Goal: Task Accomplishment & Management: Complete application form

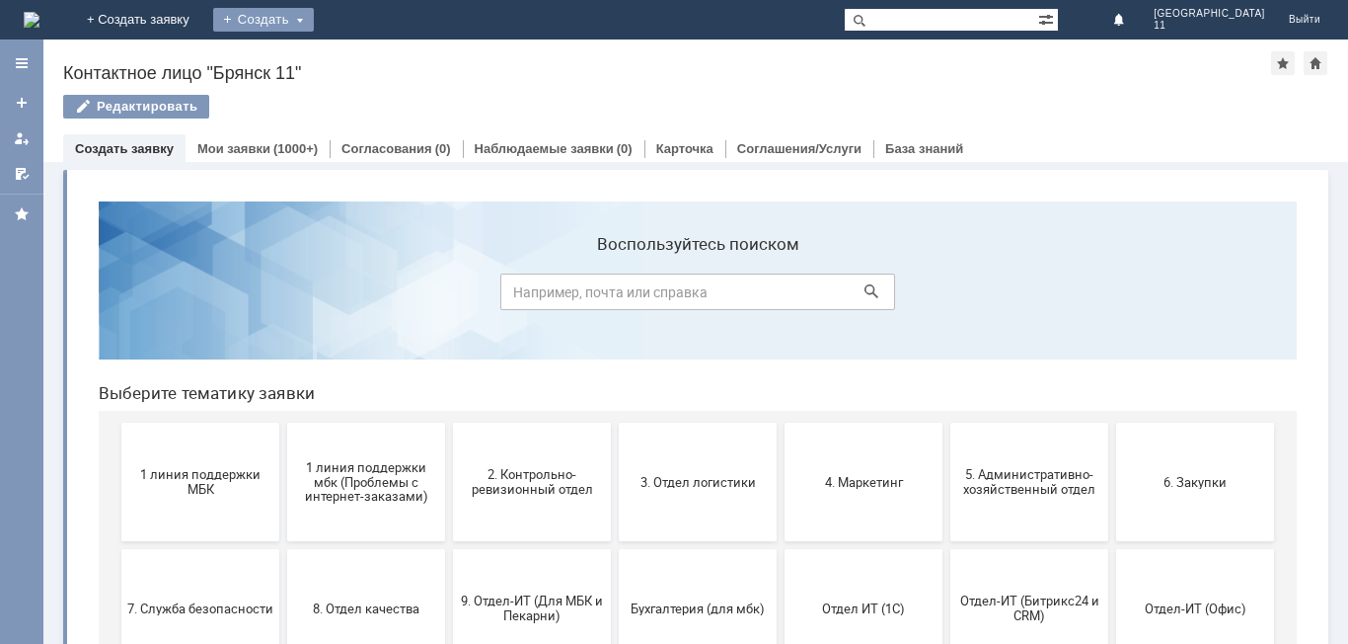
click at [314, 15] on div "Создать" at bounding box center [263, 20] width 101 height 24
click at [367, 59] on link "Заявка" at bounding box center [292, 59] width 150 height 24
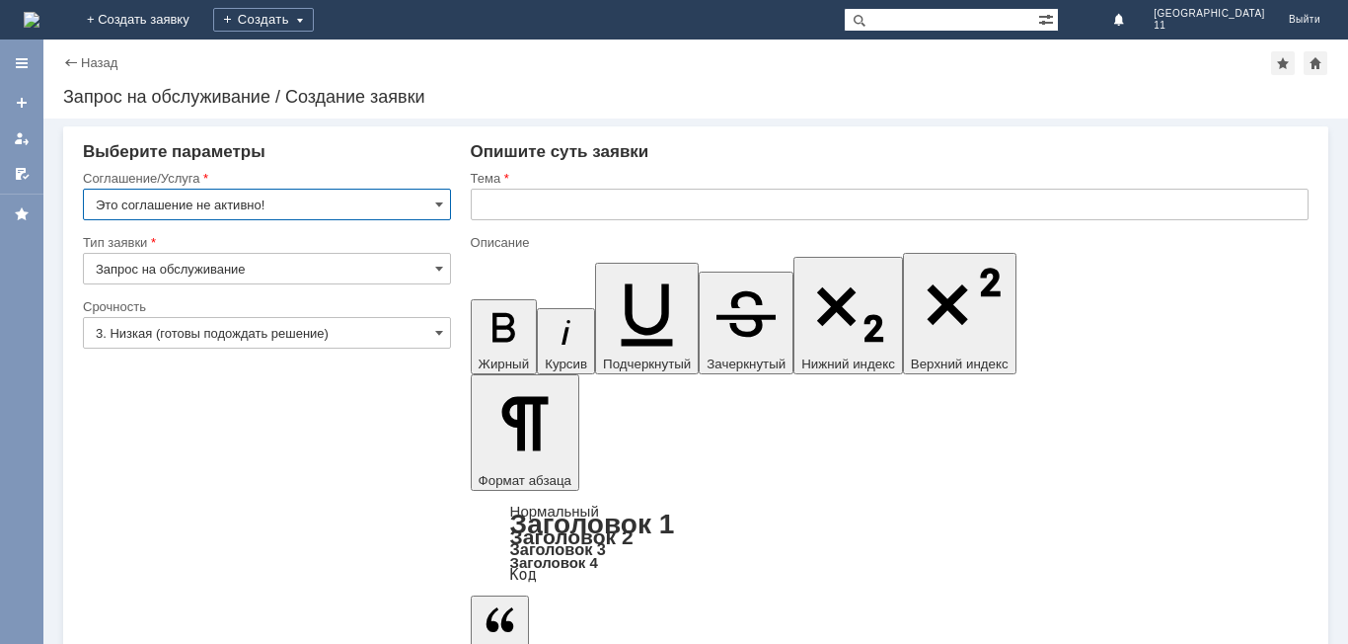
click at [367, 199] on input "Это соглашение не активно!" at bounding box center [267, 205] width 368 height 32
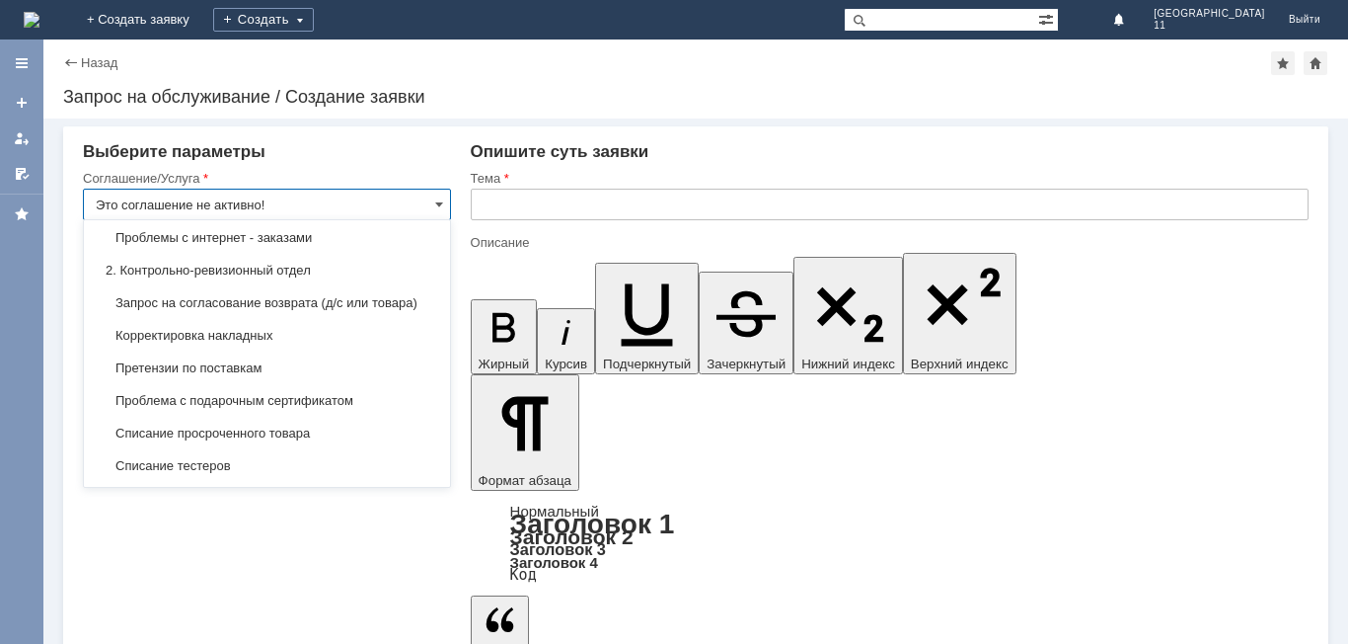
scroll to position [296, 0]
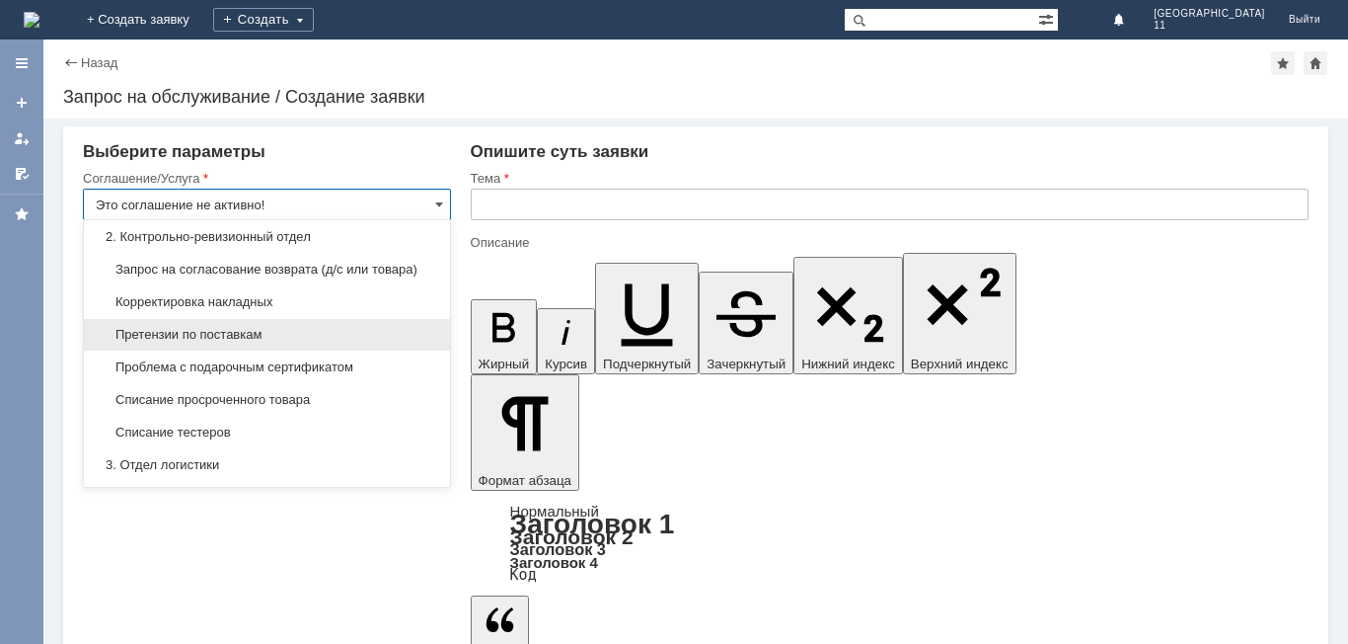
click at [358, 339] on div "Претензии по поставкам" at bounding box center [267, 335] width 366 height 32
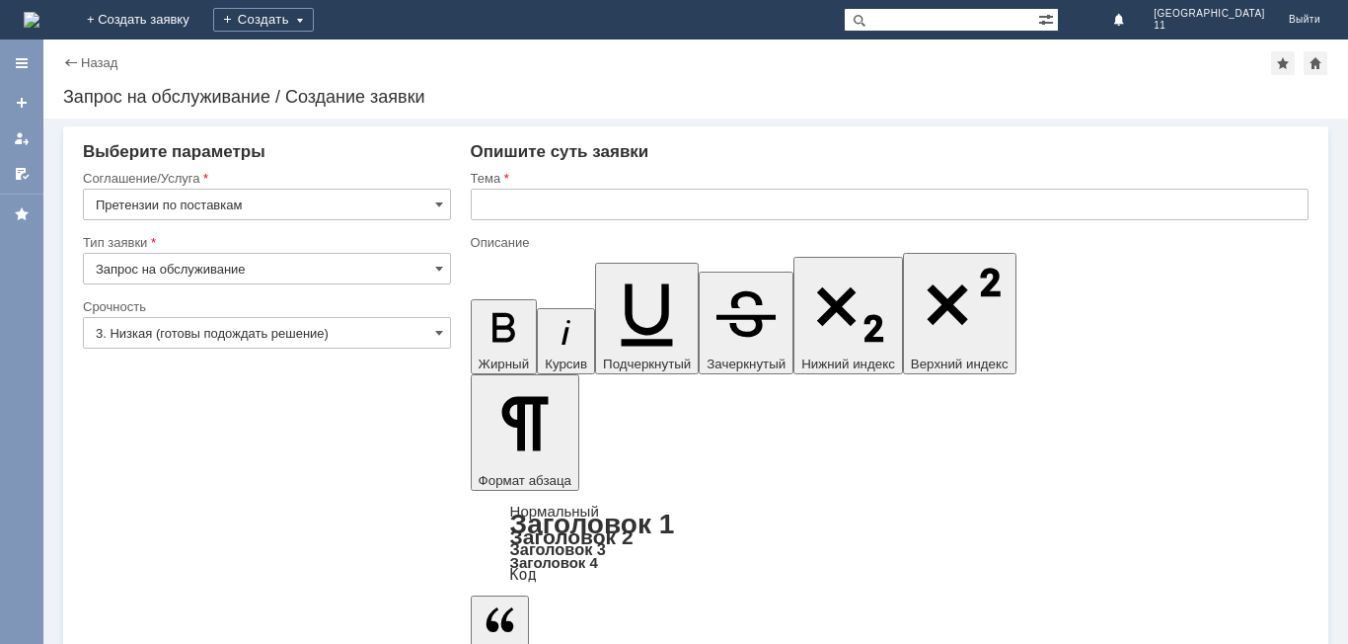
type input "Претензии по поставкам"
click at [349, 328] on input "3. Низкая (готовы подождать решение)" at bounding box center [267, 333] width 368 height 32
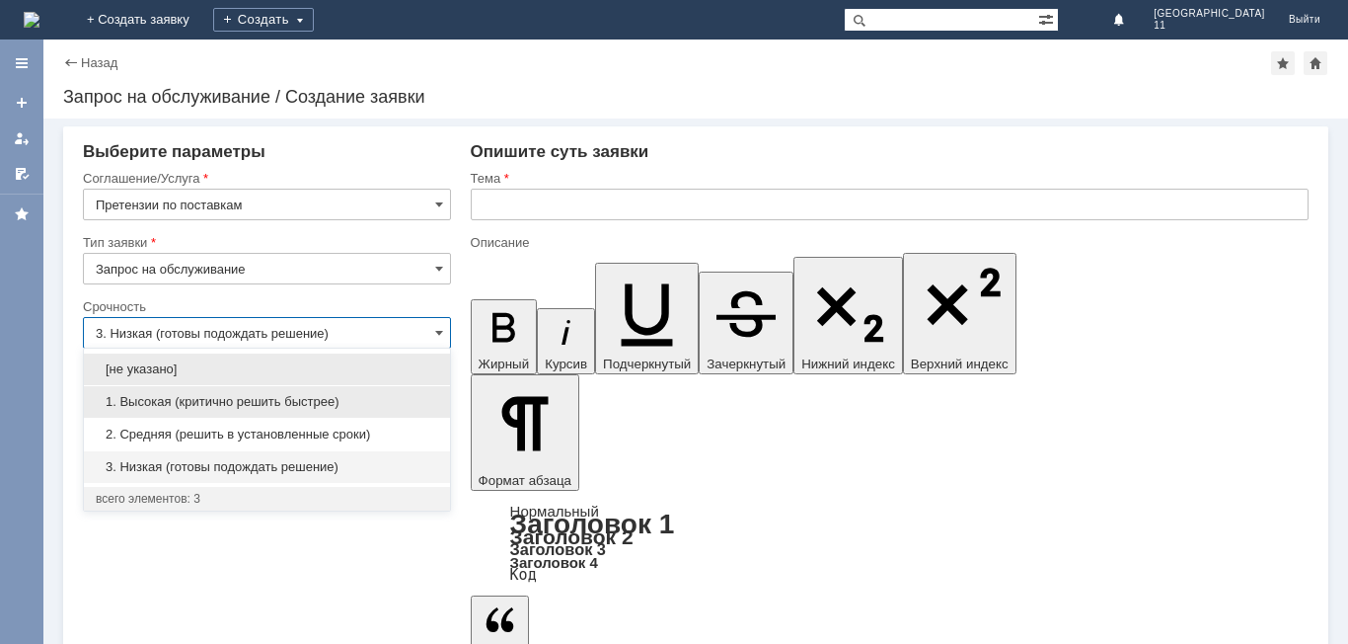
click at [329, 389] on div "1. Высокая (критично решить быстрее)" at bounding box center [267, 402] width 366 height 32
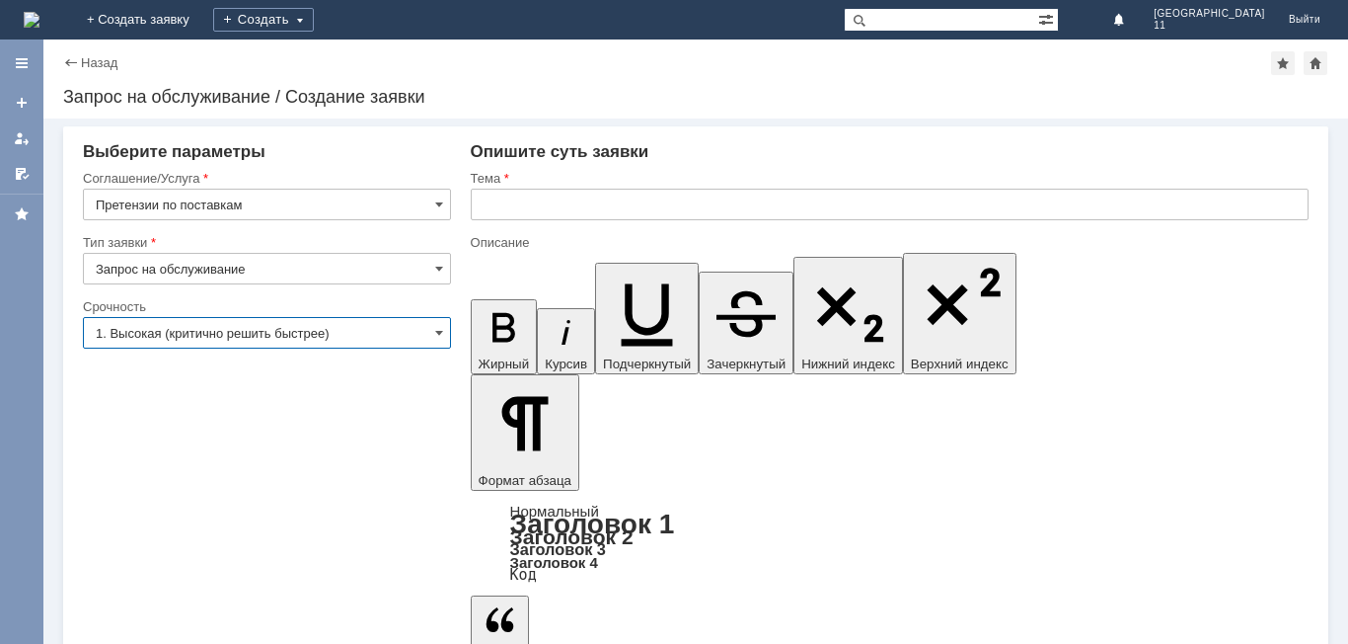
type input "1. Высокая (критично решить быстрее)"
click at [590, 208] on input "text" at bounding box center [890, 205] width 838 height 32
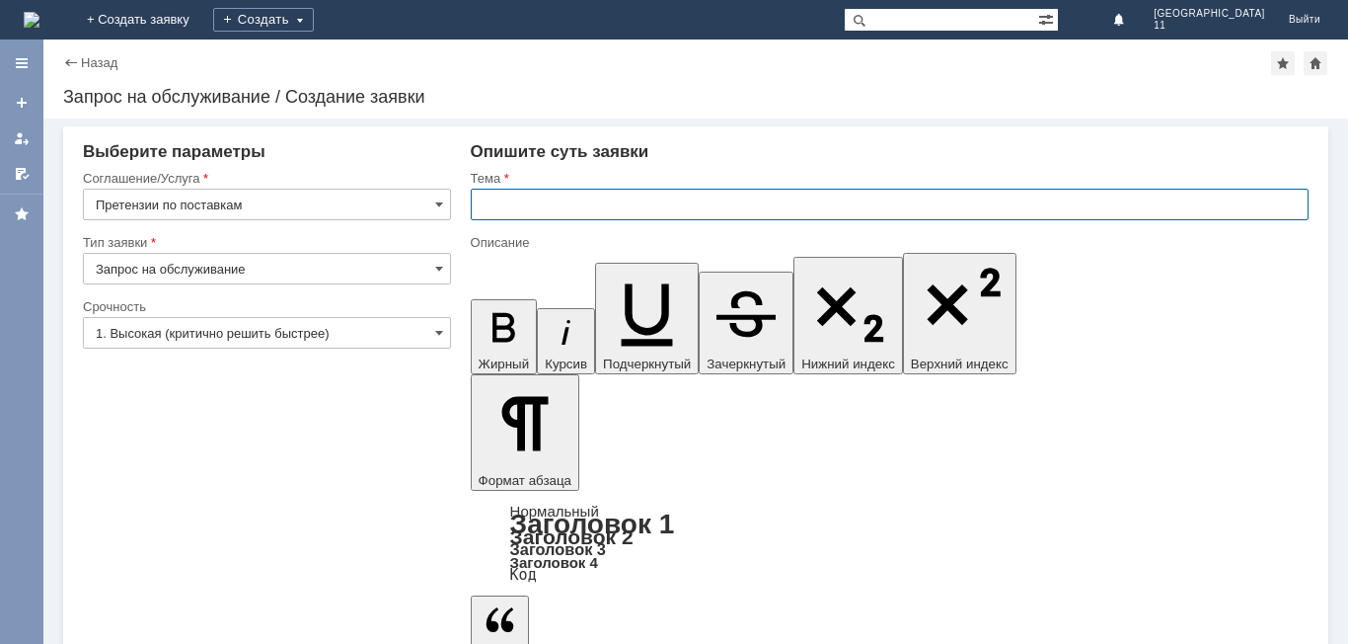
paste input "Акт расхождений по поступлению № Т2-2182 от [DATE]"
type input "Акт расхождений по поступлению № Т2-2182 от [DATE]"
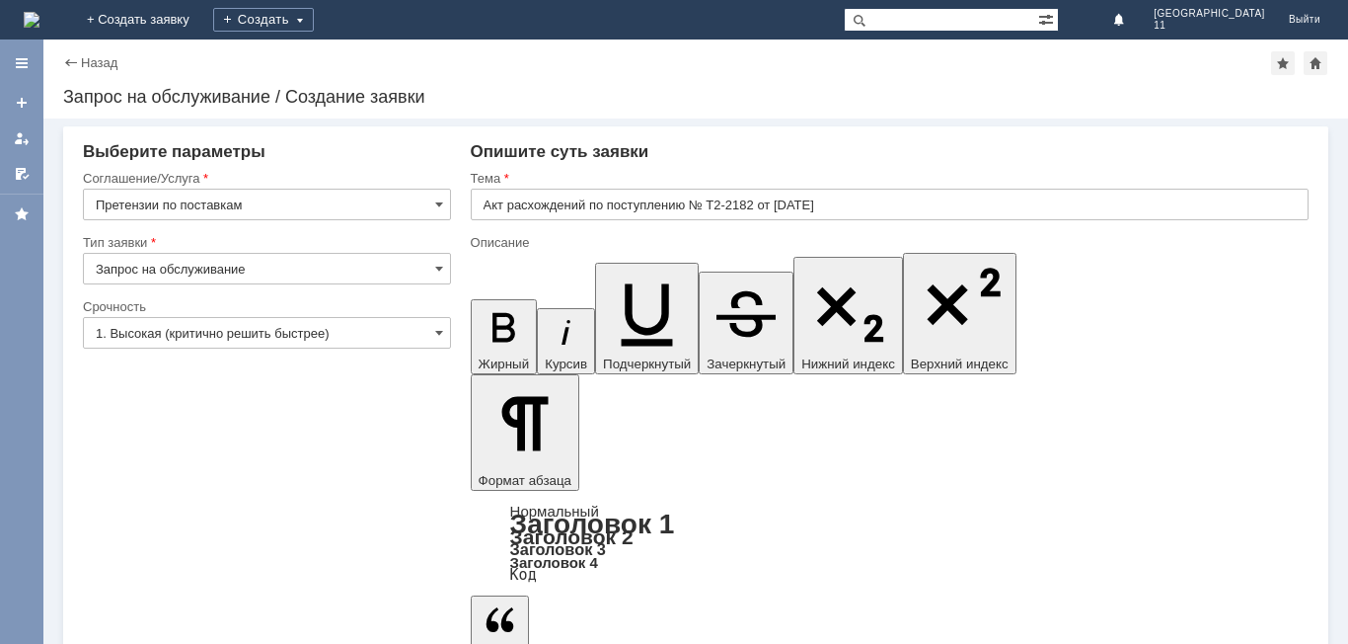
drag, startPoint x: 1316, startPoint y: 5424, endPoint x: 455, endPoint y: 5376, distance: 862.1
copy div "[PERSON_NAME]/Добрый день! При приемке товара были выявлены расхождения. Акт во…"
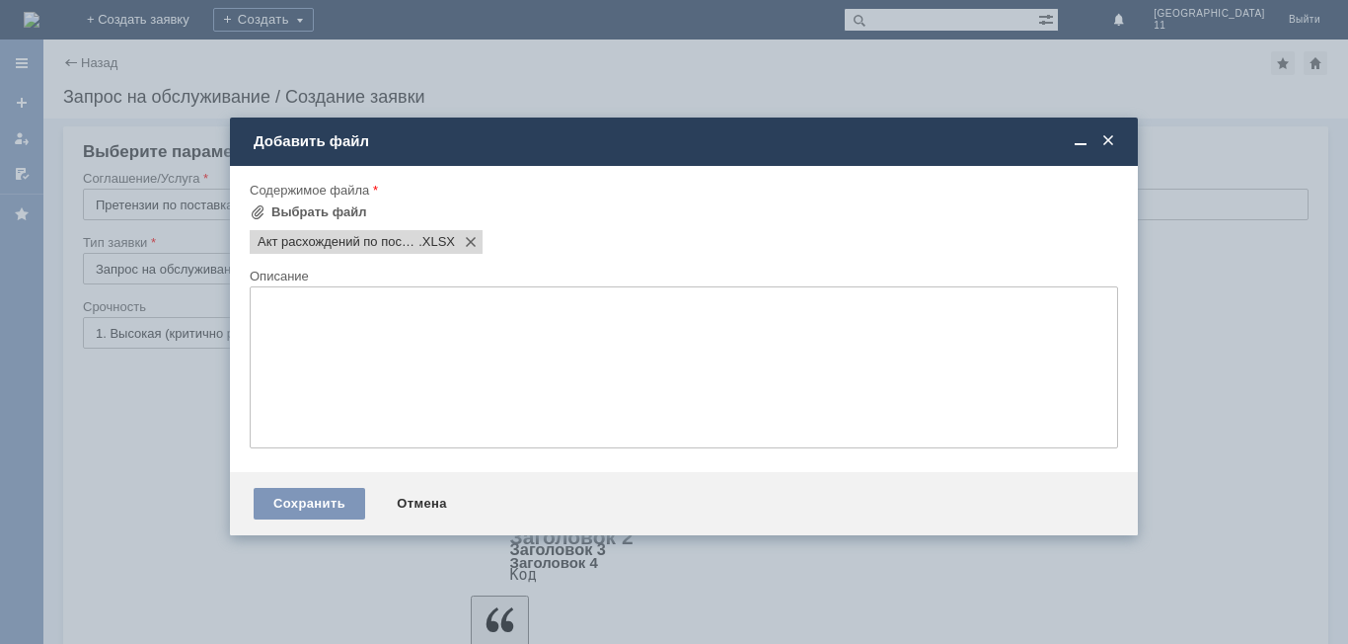
drag, startPoint x: 458, startPoint y: 195, endPoint x: 477, endPoint y: 149, distance: 50.0
click at [477, 149] on div "Добавить файл" at bounding box center [686, 141] width 865 height 18
click at [308, 495] on div "Сохранить" at bounding box center [310, 504] width 112 height 32
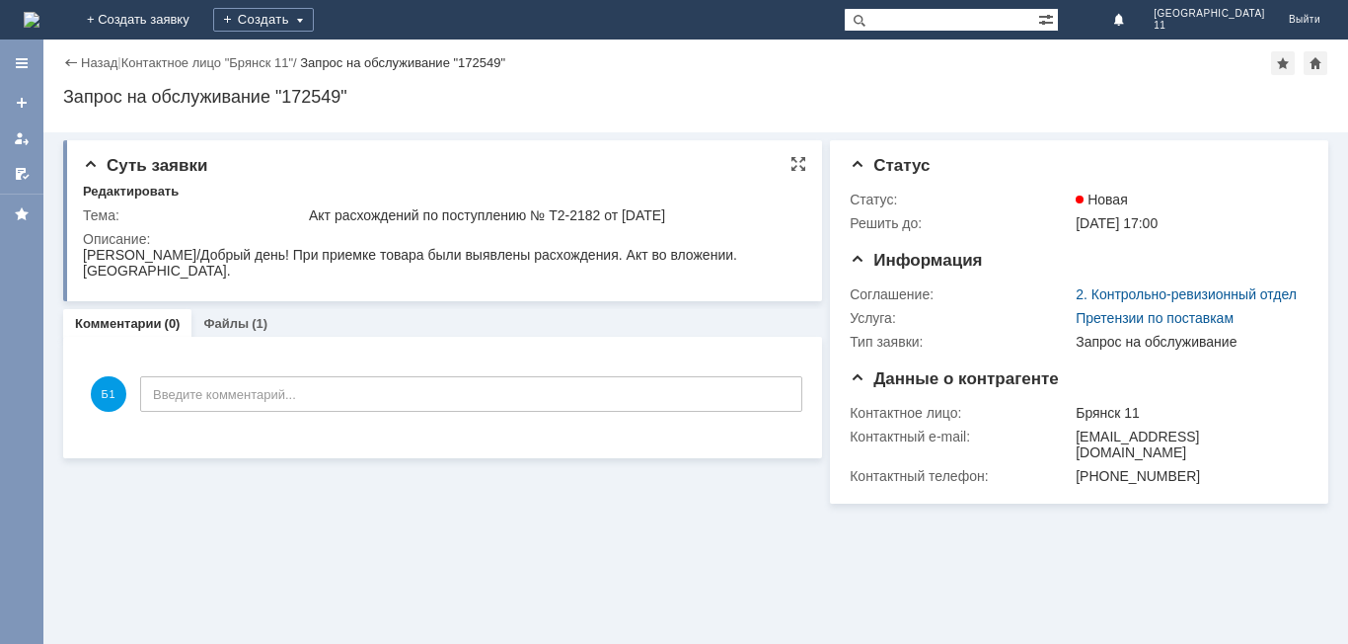
drag, startPoint x: 213, startPoint y: 268, endPoint x: 79, endPoint y: 255, distance: 135.0
click at [83, 255] on html "[PERSON_NAME]/Добрый день! При приемке товара были выявлены расхождения. Акт во…" at bounding box center [441, 263] width 716 height 32
copy div "[PERSON_NAME]/Добрый день! При приемке товара были выявлены расхождения. Акт во…"
click at [314, 10] on div "Создать" at bounding box center [263, 20] width 101 height 24
click at [367, 58] on link "Заявка" at bounding box center [292, 59] width 150 height 24
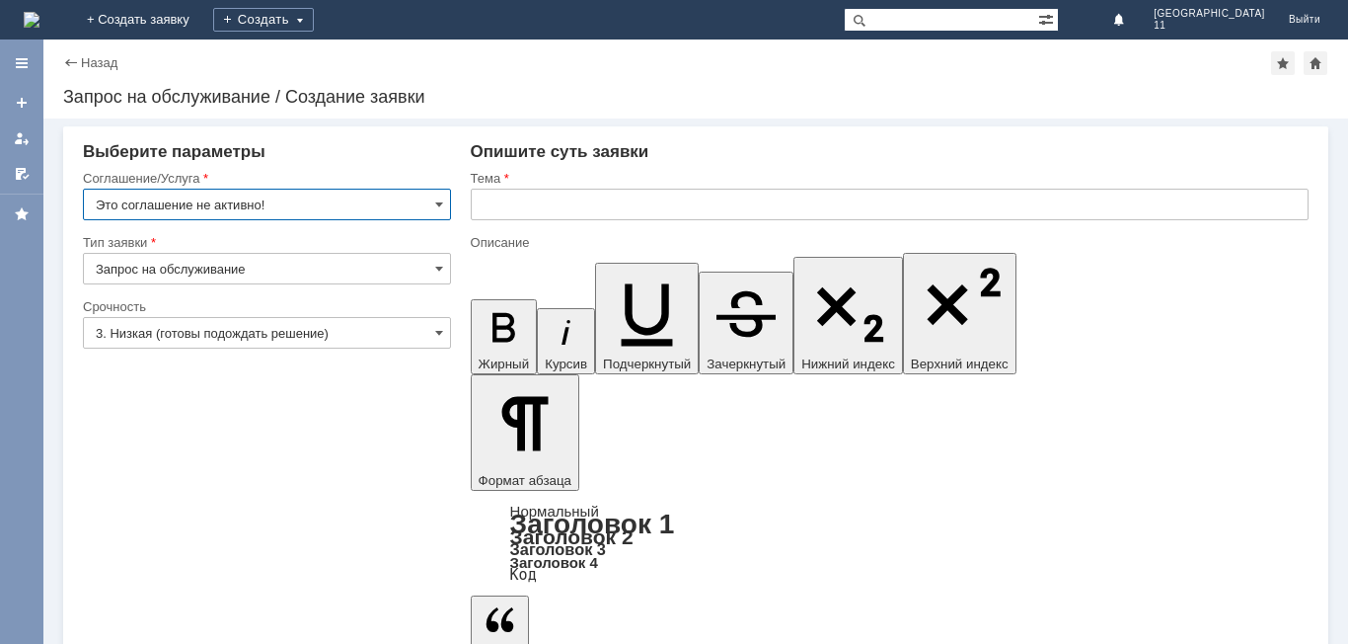
click at [379, 207] on input "Это соглашение не активно!" at bounding box center [267, 205] width 368 height 32
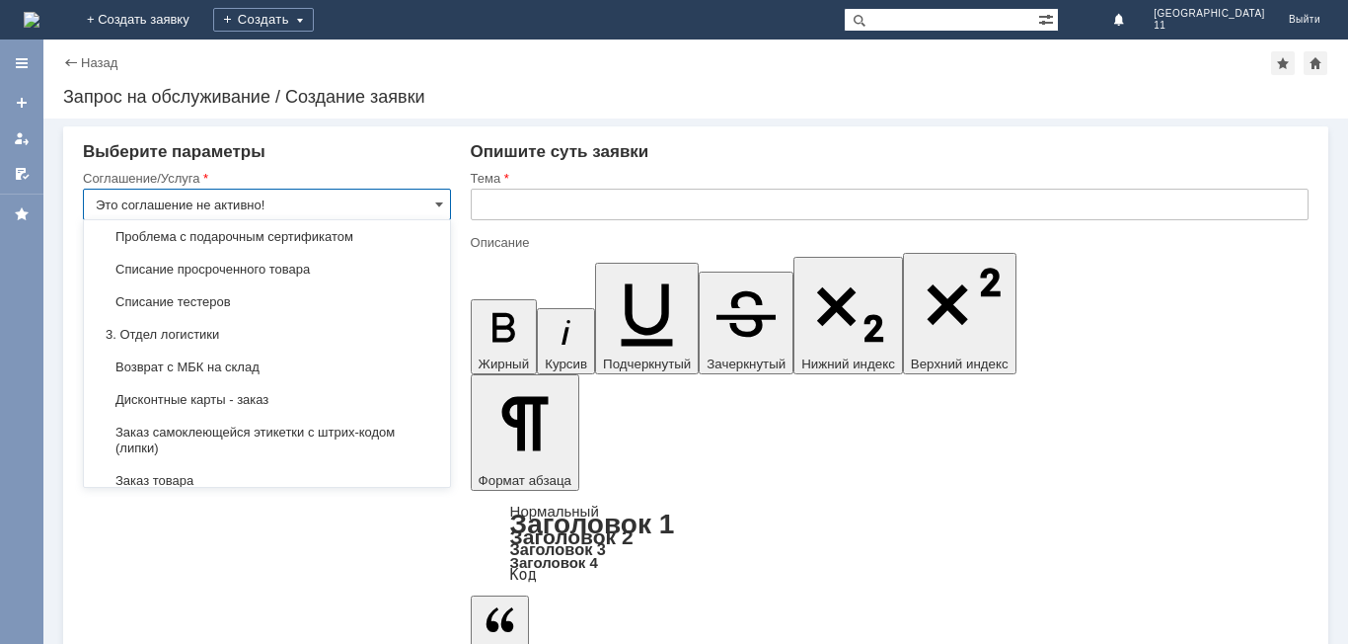
scroll to position [362, 0]
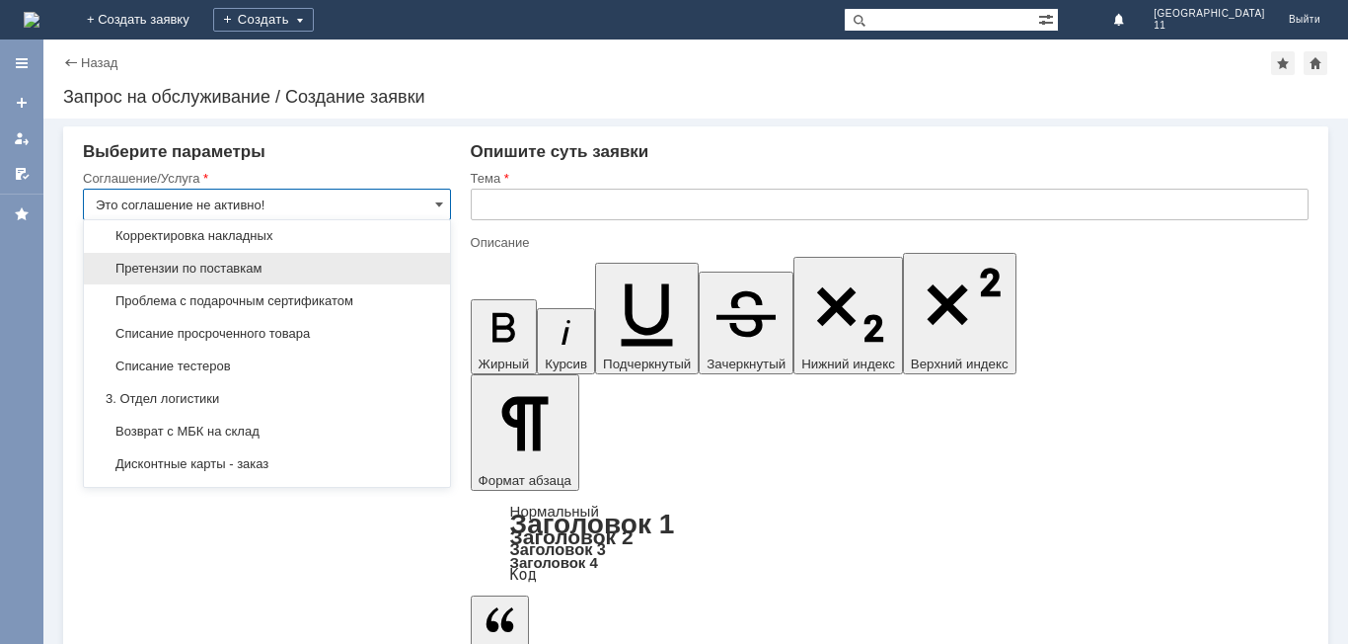
click at [301, 276] on span "Претензии по поставкам" at bounding box center [267, 269] width 343 height 16
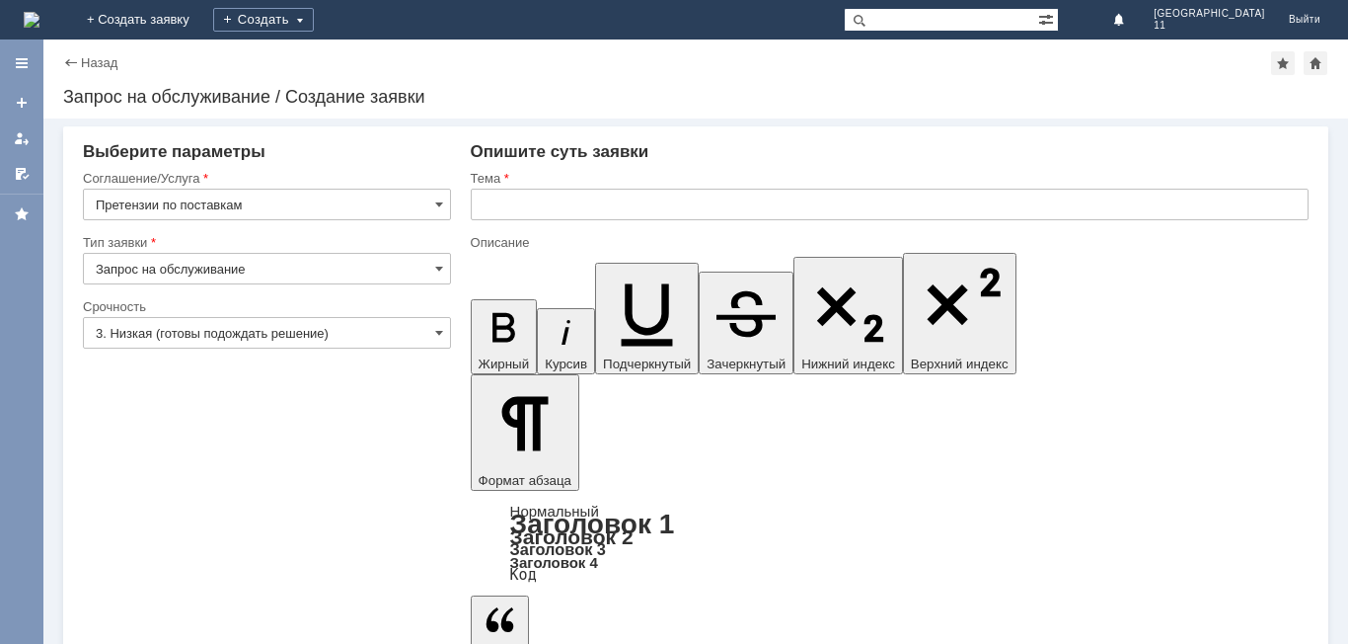
type input "Претензии по поставкам"
click at [304, 333] on input "3. Низкая (готовы подождать решение)" at bounding box center [267, 333] width 368 height 32
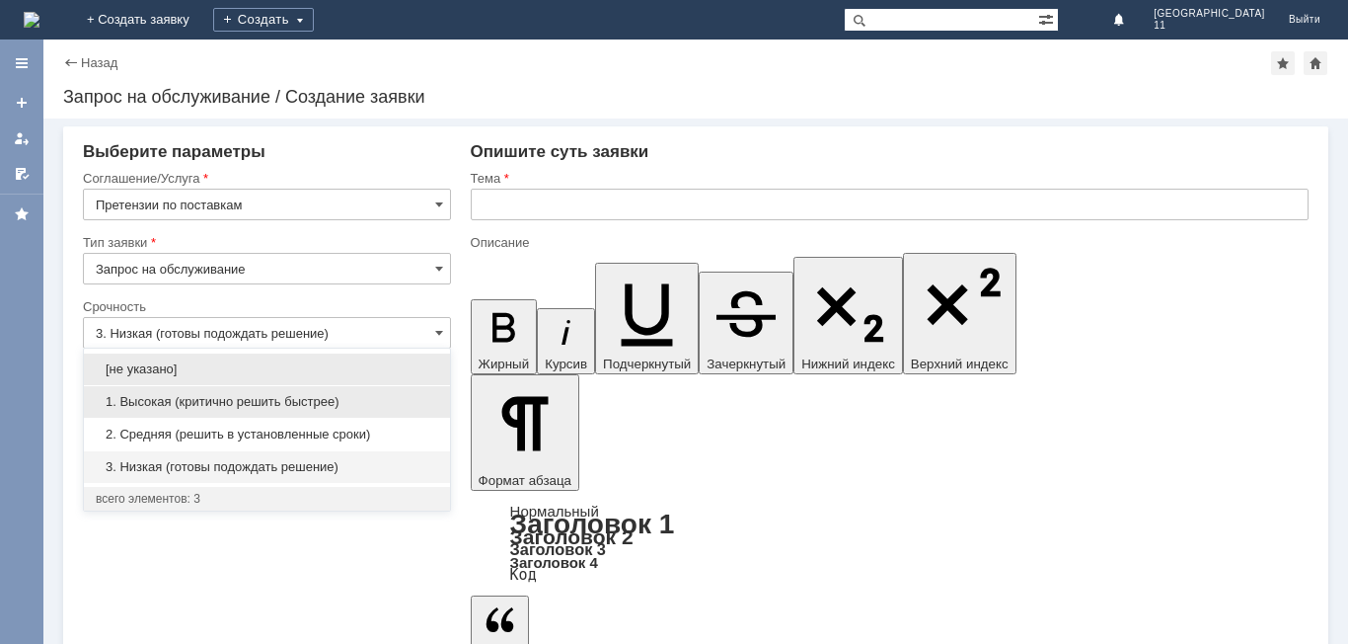
click at [291, 403] on span "1. Высокая (критично решить быстрее)" at bounding box center [267, 402] width 343 height 16
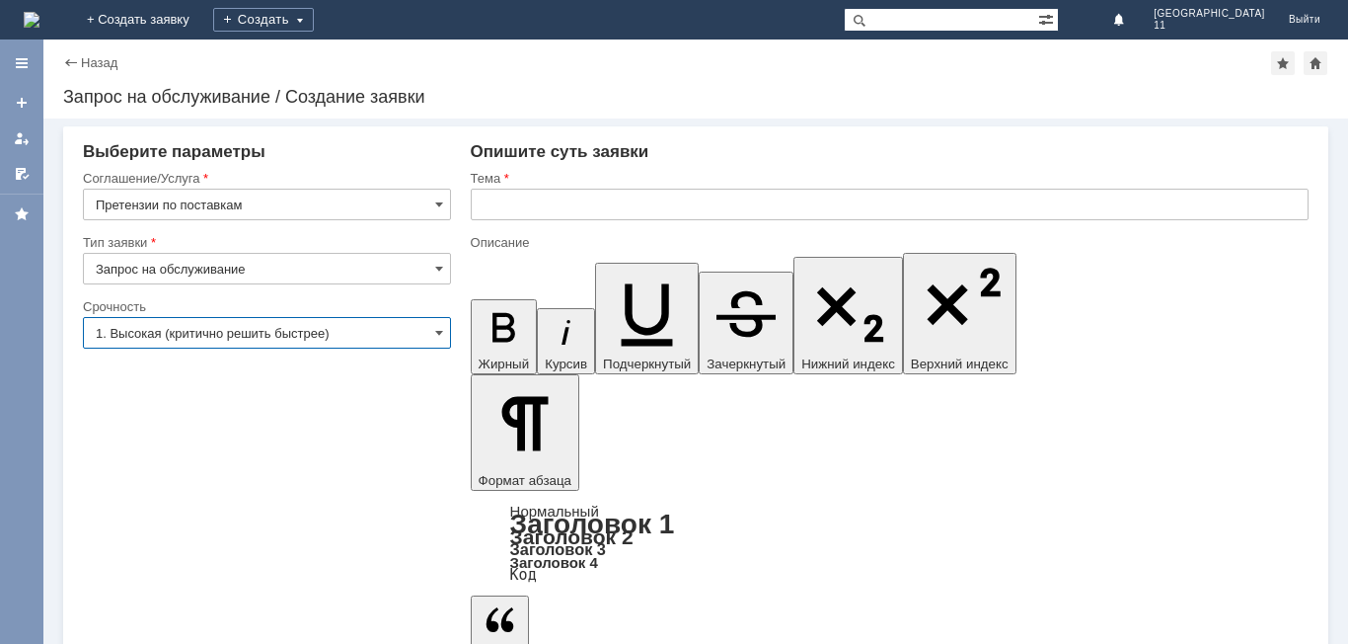
type input "1. Высокая (критично решить быстрее)"
click at [561, 211] on input "text" at bounding box center [890, 205] width 838 height 32
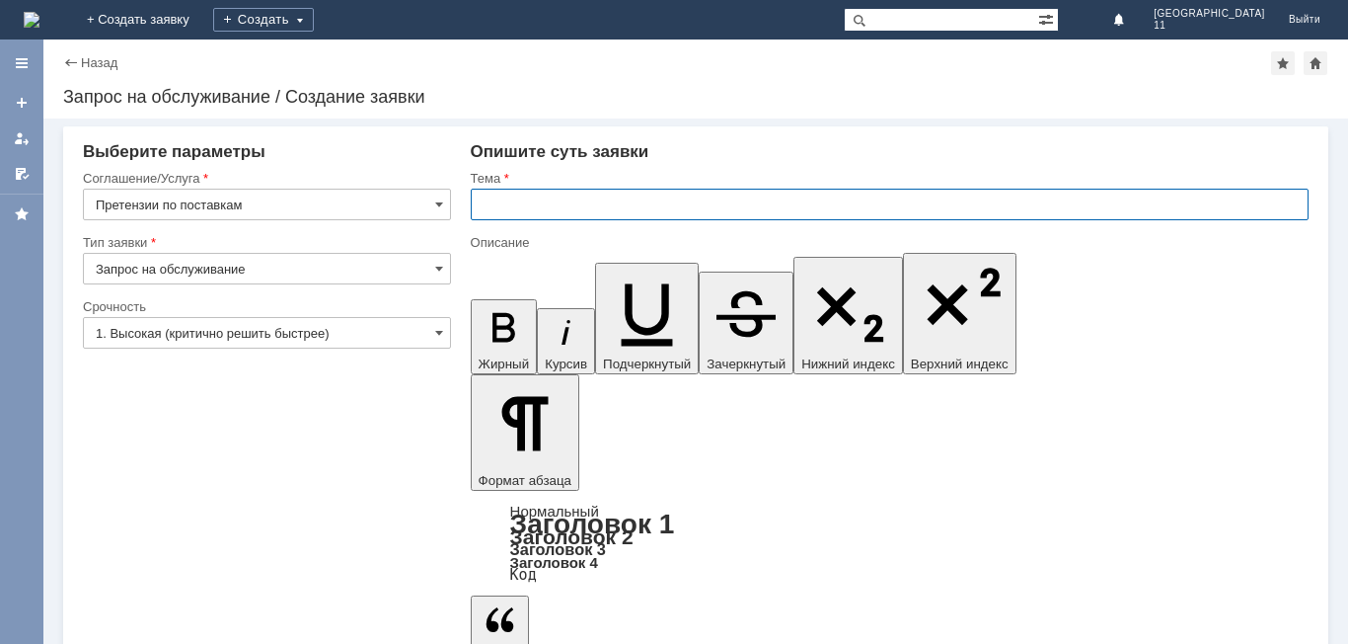
click at [607, 207] on input "text" at bounding box center [890, 205] width 838 height 32
type input "Акт расхождений по поступлению № Т2-2184 от [DATE]"
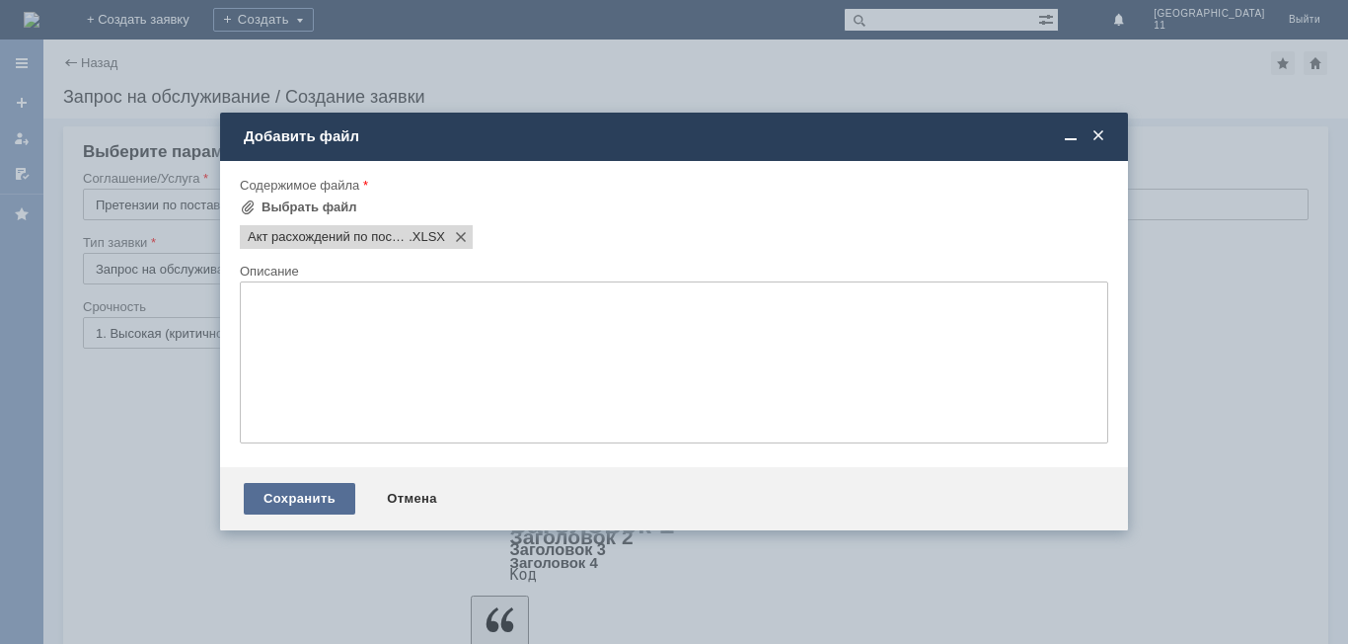
click at [311, 498] on div "Сохранить" at bounding box center [300, 499] width 112 height 32
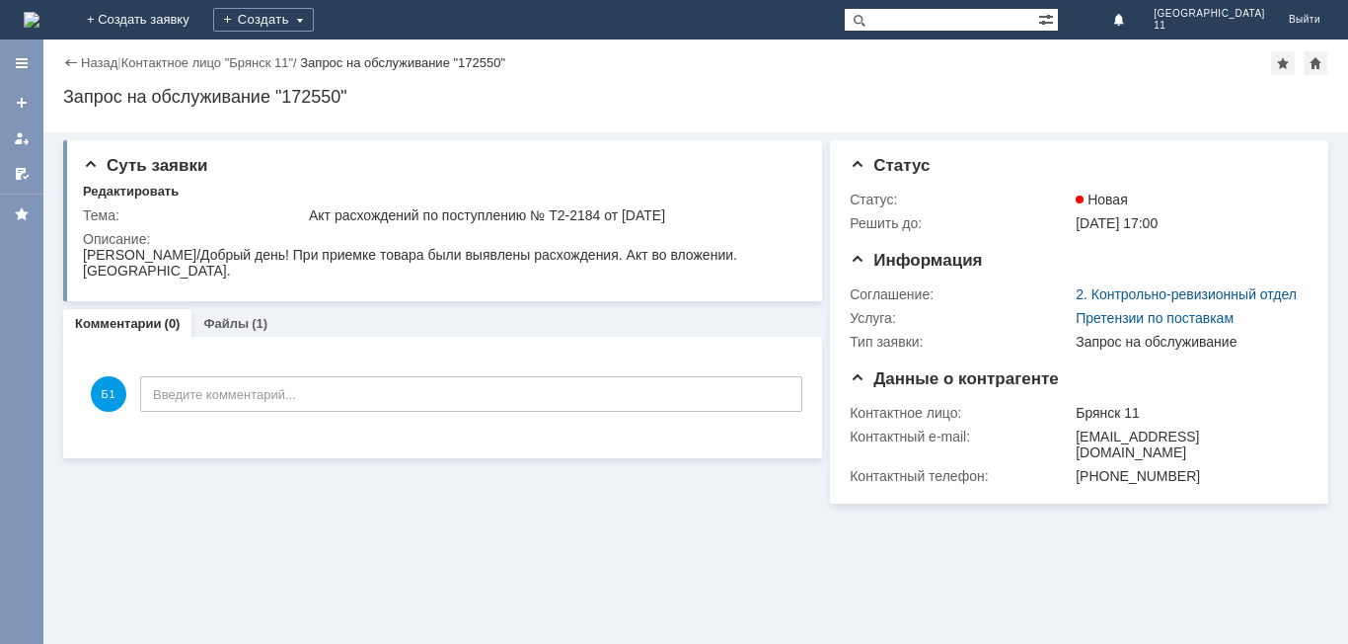
click at [39, 12] on img at bounding box center [32, 20] width 16 height 16
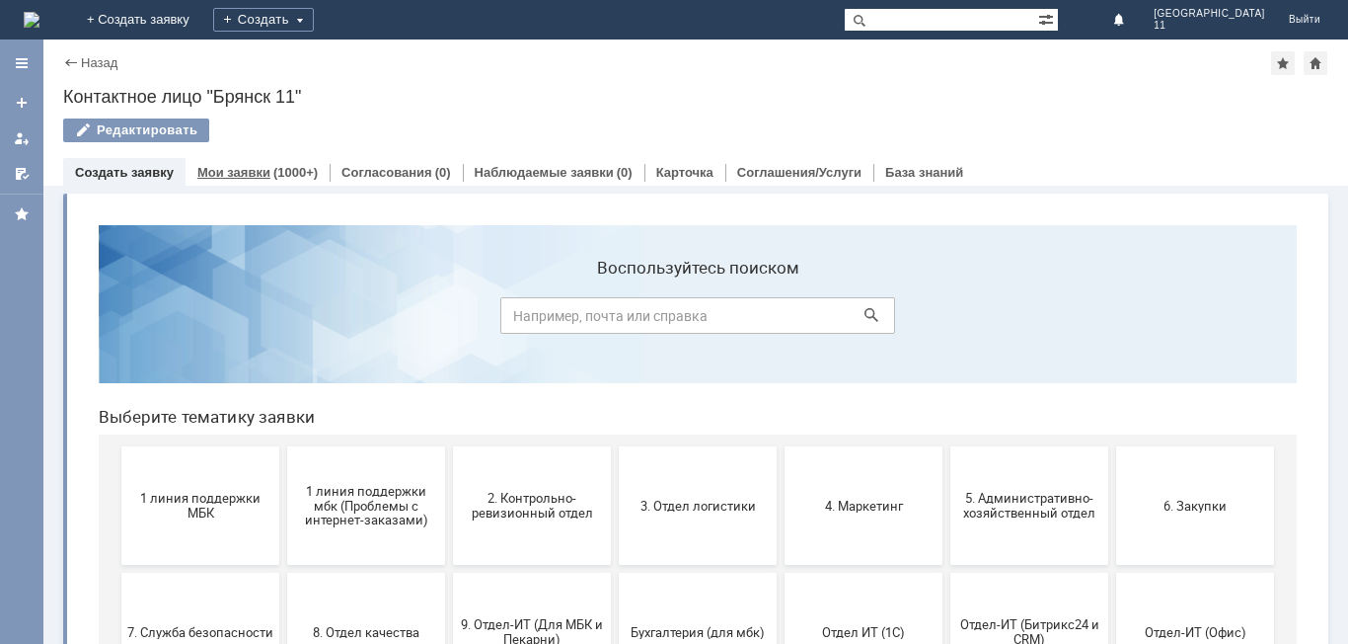
click at [251, 160] on div "Мои заявки (1000+)" at bounding box center [258, 172] width 144 height 29
